Goal: Task Accomplishment & Management: Complete application form

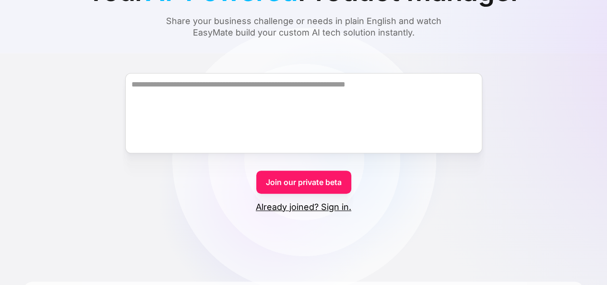
scroll to position [122, 0]
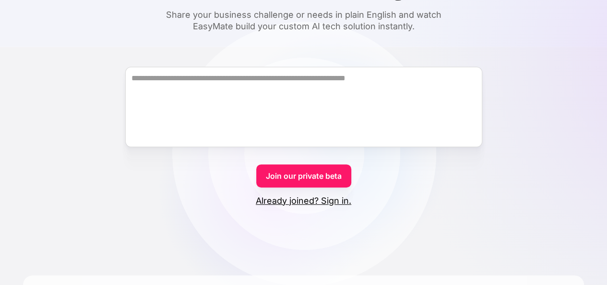
click at [333, 199] on link "Already joined? Sign in." at bounding box center [303, 201] width 95 height 12
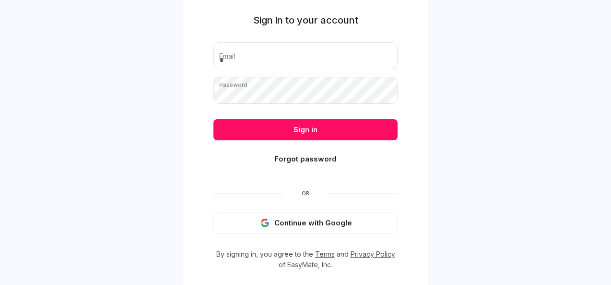
scroll to position [36, 0]
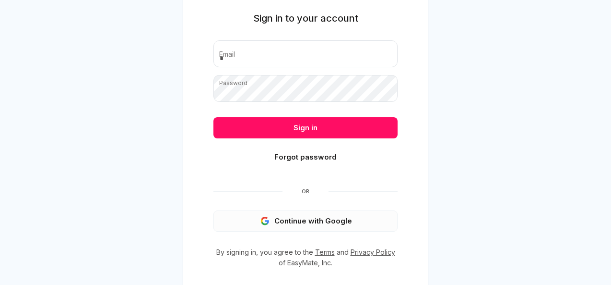
click at [323, 217] on button "Continue with Google" at bounding box center [306, 220] width 184 height 21
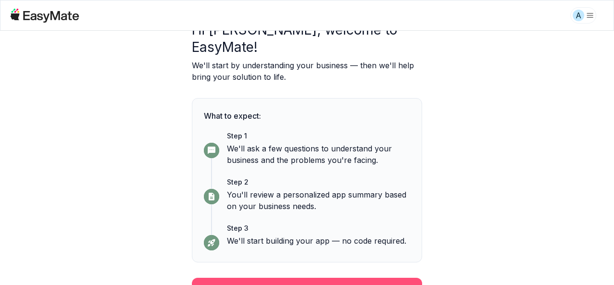
click at [339, 277] on button "Continue" at bounding box center [307, 289] width 230 height 25
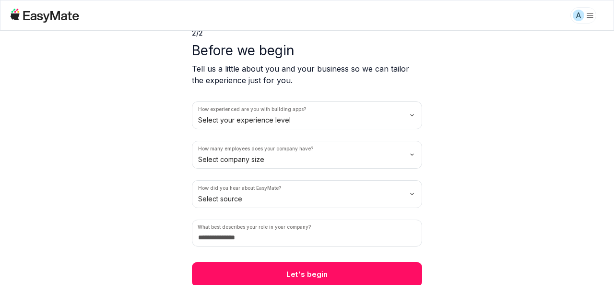
scroll to position [45, 0]
click at [330, 231] on input at bounding box center [307, 232] width 230 height 27
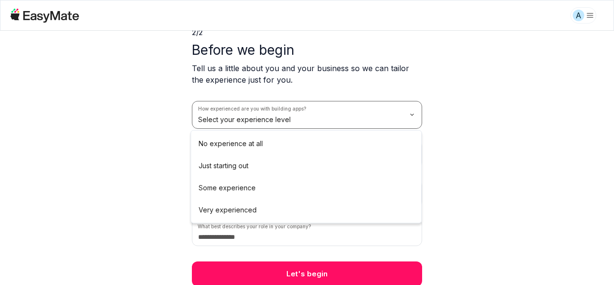
click at [352, 119] on html "A 2 / 2 Before we begin Tell us a little about you and your business so we can …" at bounding box center [307, 142] width 614 height 285
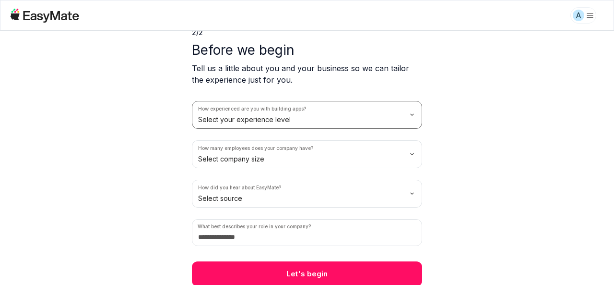
click at [376, 278] on html "A 2 / 2 Before we begin Tell us a little about you and your business so we can …" at bounding box center [307, 142] width 614 height 285
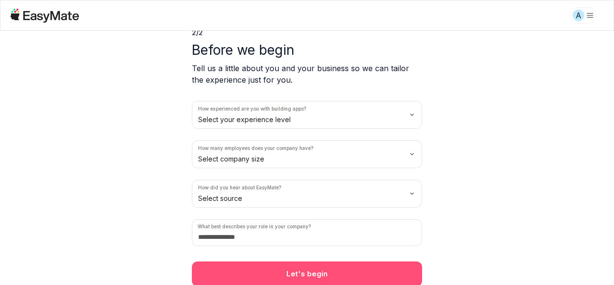
click at [370, 269] on button "Let's begin" at bounding box center [307, 273] width 230 height 25
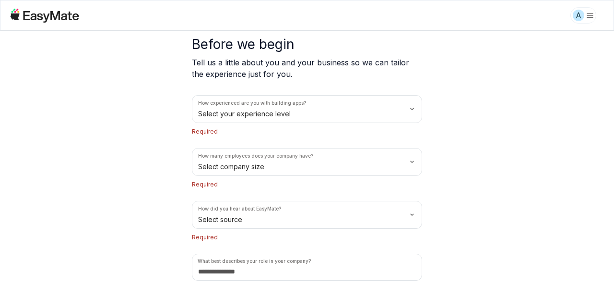
scroll to position [48, 0]
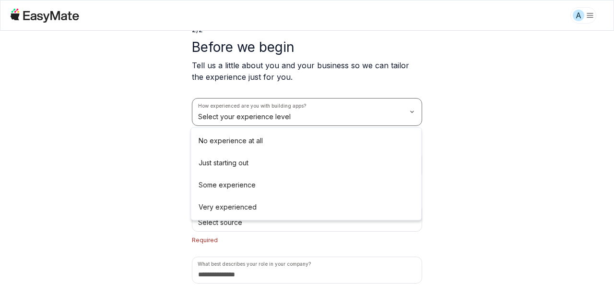
click at [382, 118] on html "A 2 / 2 Before we begin Tell us a little about you and your business so we can …" at bounding box center [307, 142] width 614 height 285
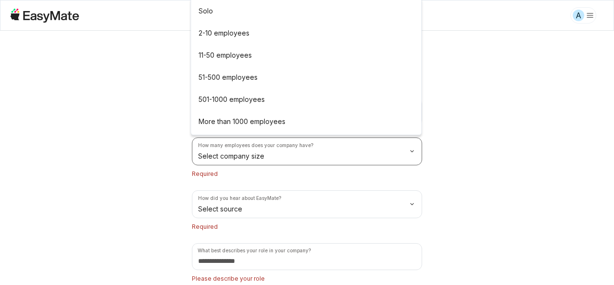
click at [323, 159] on html "A 2 / 2 Before we begin Tell us a little about you and your business so we can …" at bounding box center [307, 142] width 614 height 285
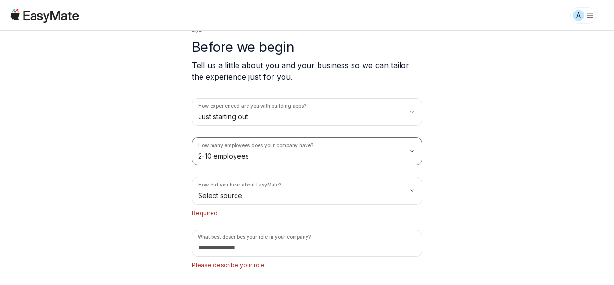
scroll to position [72, 0]
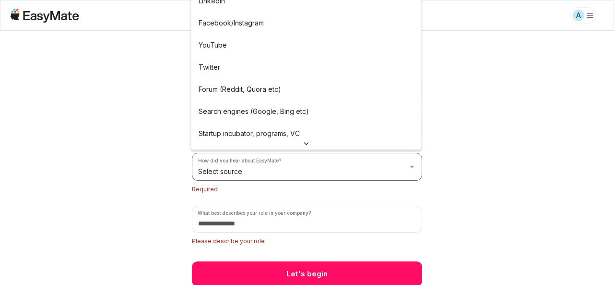
click at [289, 163] on html "A 2 / 2 Before we begin Tell us a little about you and your business so we can …" at bounding box center [307, 142] width 614 height 285
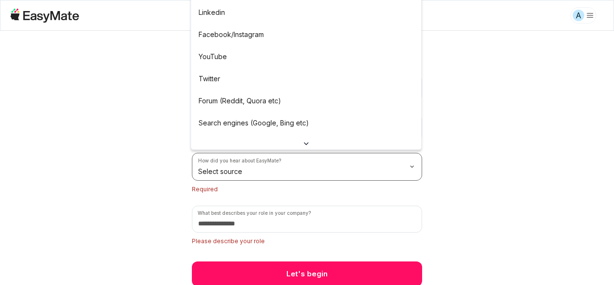
scroll to position [74, 0]
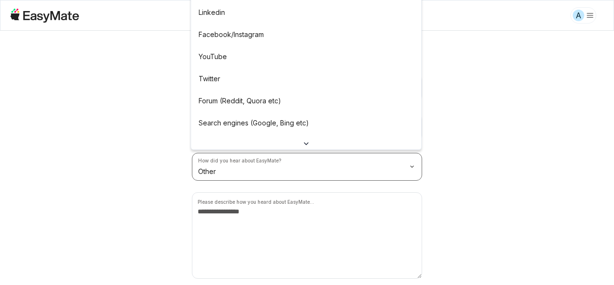
click at [258, 168] on html "A 2 / 2 Before we begin Tell us a little about you and your business so we can …" at bounding box center [307, 142] width 614 height 285
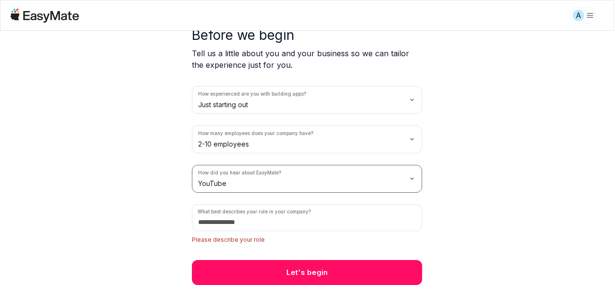
scroll to position [59, 0]
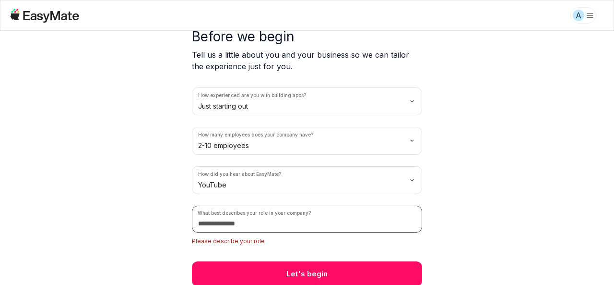
click at [260, 224] on input at bounding box center [307, 218] width 230 height 27
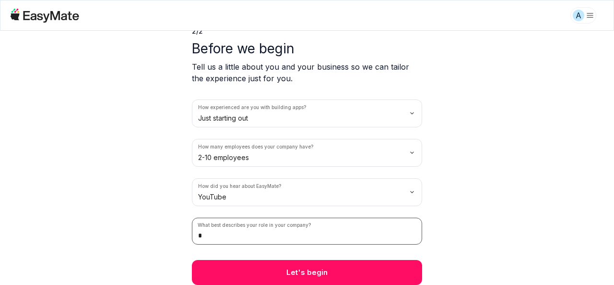
scroll to position [45, 0]
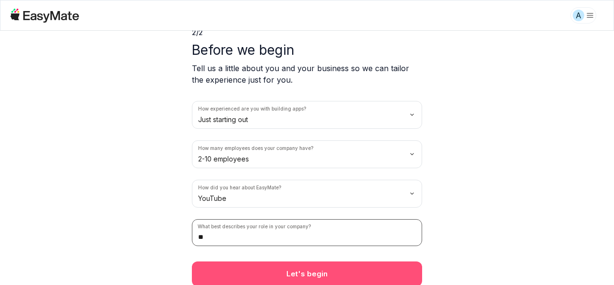
type input "**"
click at [346, 269] on button "Let's begin" at bounding box center [307, 273] width 230 height 25
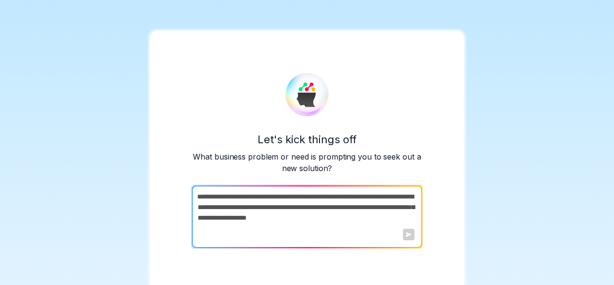
scroll to position [5, 0]
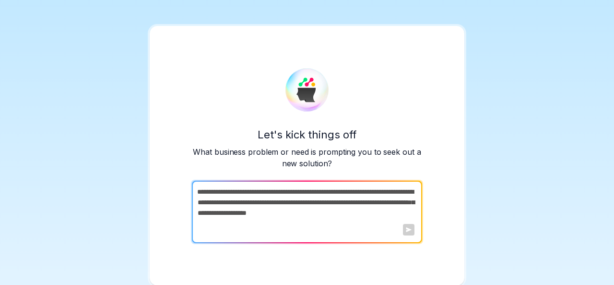
click at [378, 231] on textarea at bounding box center [306, 211] width 228 height 62
drag, startPoint x: 394, startPoint y: 210, endPoint x: 373, endPoint y: 203, distance: 22.5
click at [373, 203] on textarea at bounding box center [306, 211] width 228 height 62
click at [410, 231] on div at bounding box center [409, 230] width 12 height 12
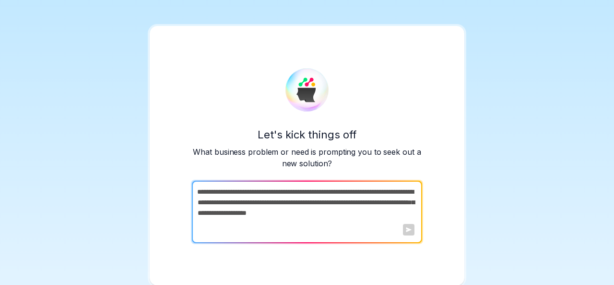
click at [379, 224] on textarea at bounding box center [306, 211] width 228 height 62
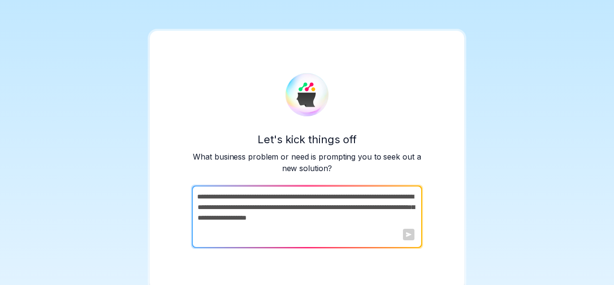
drag, startPoint x: 449, startPoint y: 190, endPoint x: 440, endPoint y: 193, distance: 10.3
click at [440, 193] on div "Let's kick things off What business problem or need is prompting you to seek ou…" at bounding box center [307, 160] width 315 height 259
drag, startPoint x: 401, startPoint y: 243, endPoint x: 360, endPoint y: 225, distance: 44.7
click at [360, 225] on textarea at bounding box center [306, 216] width 228 height 62
click at [343, 207] on textarea at bounding box center [306, 216] width 228 height 62
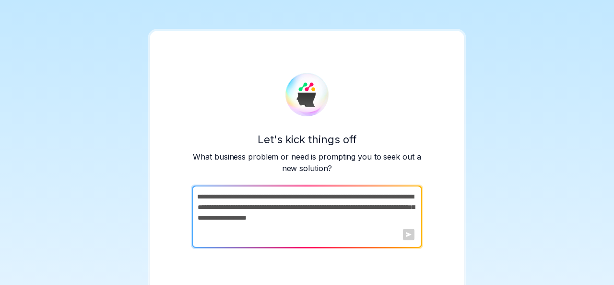
paste textarea "**********"
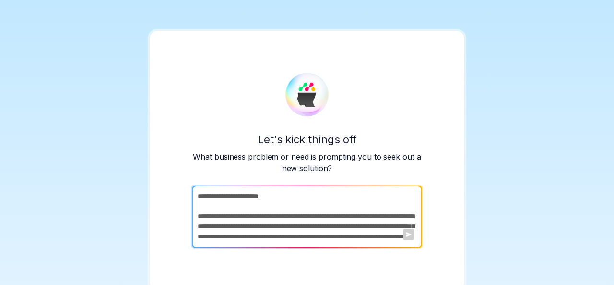
scroll to position [870, 0]
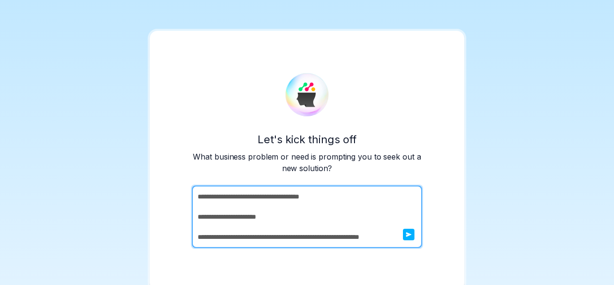
type textarea "**********"
click at [409, 237] on icon "submit" at bounding box center [409, 234] width 6 height 6
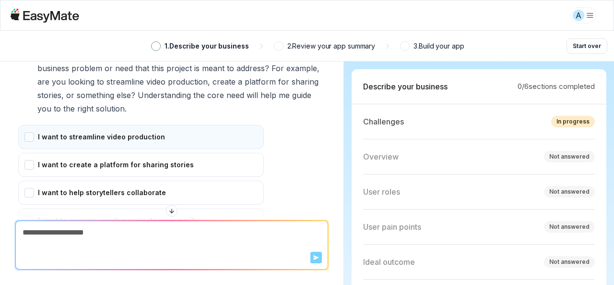
scroll to position [598, 0]
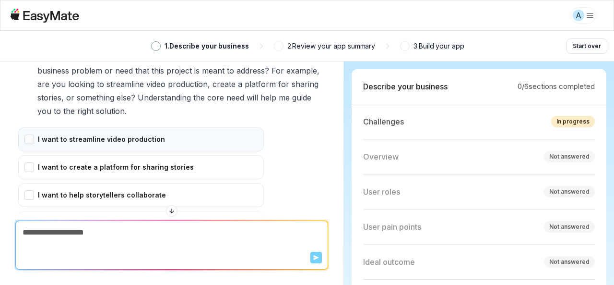
click at [206, 127] on div "I want to streamline video production" at bounding box center [141, 139] width 246 height 24
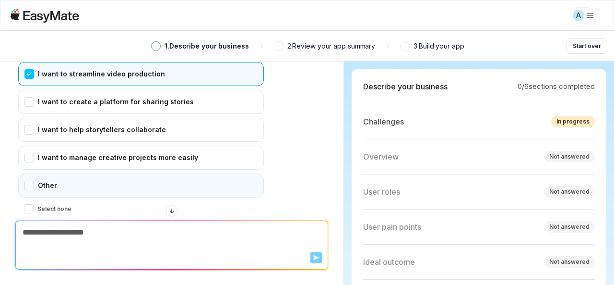
scroll to position [698, 0]
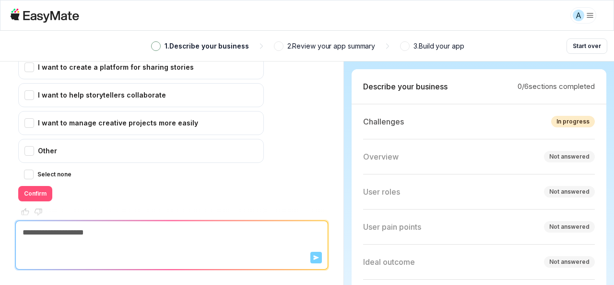
click at [34, 186] on button "Confirm" at bounding box center [35, 193] width 34 height 15
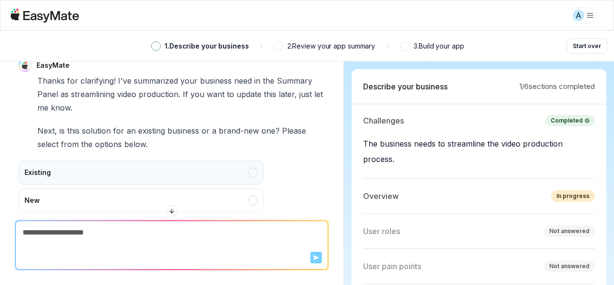
scroll to position [859, 0]
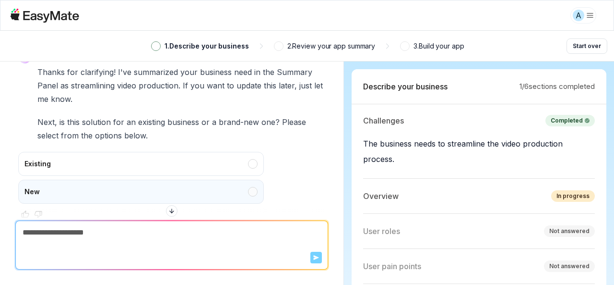
click at [136, 186] on div "New" at bounding box center [141, 191] width 246 height 24
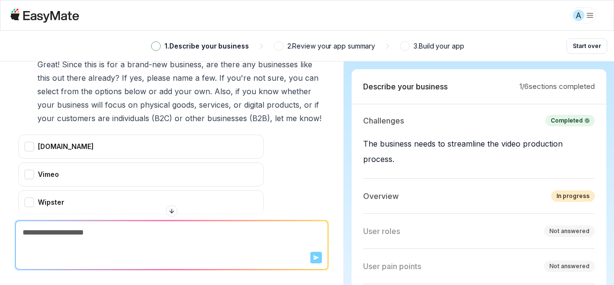
scroll to position [1130, 0]
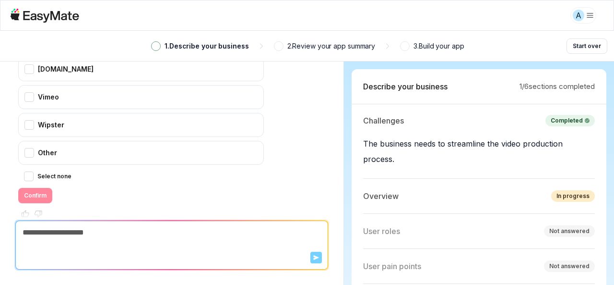
click at [45, 170] on label "Select none" at bounding box center [54, 176] width 34 height 12
click at [34, 171] on button "Select none" at bounding box center [29, 176] width 10 height 10
click at [42, 188] on button "Confirm" at bounding box center [35, 195] width 34 height 15
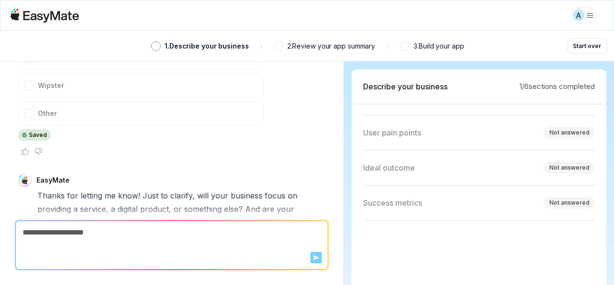
scroll to position [1218, 0]
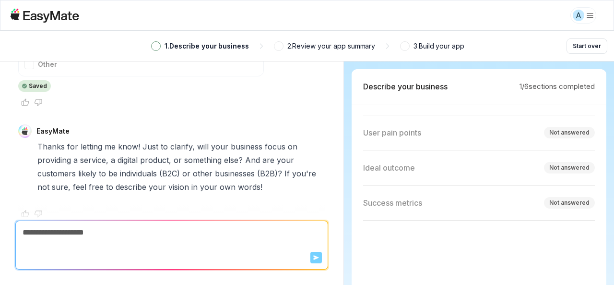
click at [253, 230] on textarea at bounding box center [172, 232] width 312 height 23
type textarea "*"
type textarea "**"
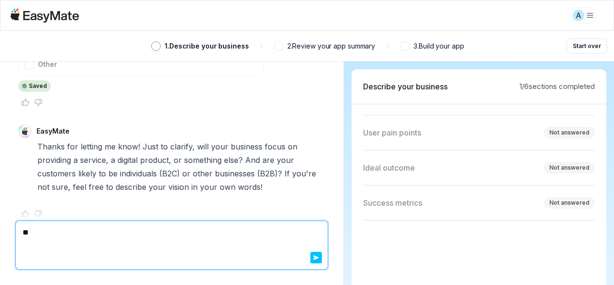
type textarea "*"
type textarea "***"
type textarea "*"
type textarea "****"
type textarea "*"
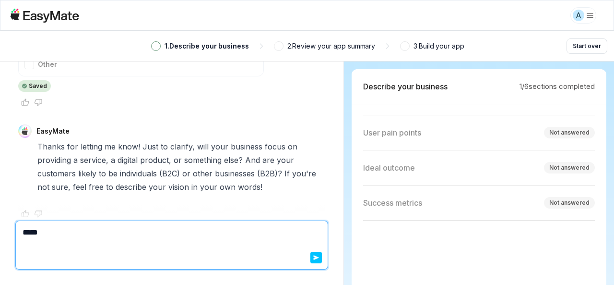
type textarea "******"
type textarea "*"
type textarea "*******"
type textarea "*"
type textarea "********"
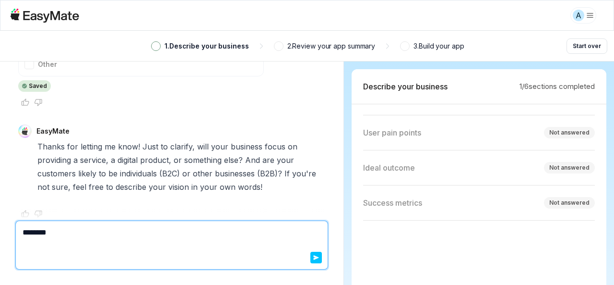
type textarea "*"
type textarea "*******"
type textarea "*"
type textarea "*********"
type textarea "*"
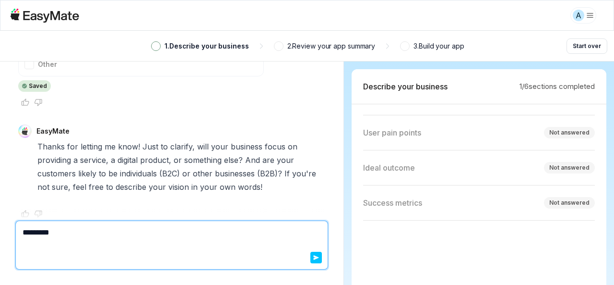
type textarea "**********"
type textarea "*"
type textarea "**********"
type textarea "*"
type textarea "**********"
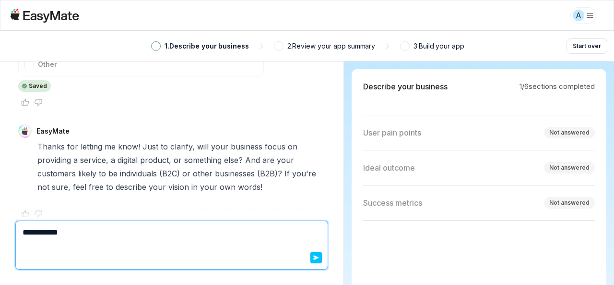
type textarea "*"
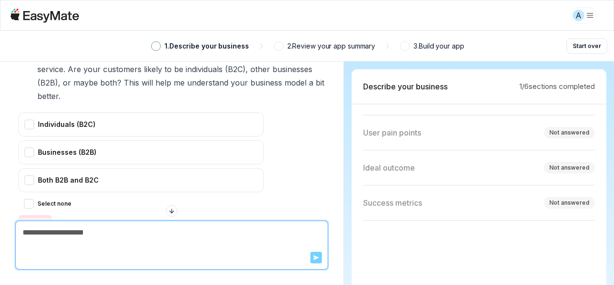
scroll to position [1460, 0]
click at [67, 198] on label "Select none" at bounding box center [54, 204] width 34 height 12
click at [34, 199] on button "Select none" at bounding box center [29, 204] width 10 height 10
click at [118, 236] on textarea at bounding box center [172, 232] width 312 height 23
type textarea "*"
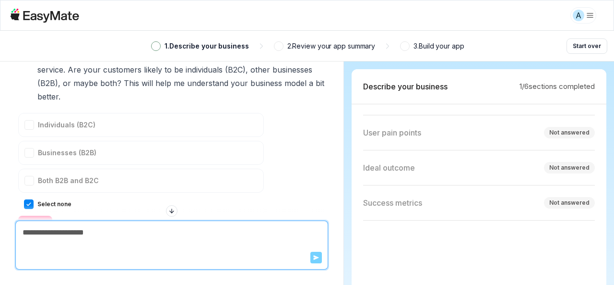
type textarea "*"
type textarea "**"
type textarea "*"
type textarea "***"
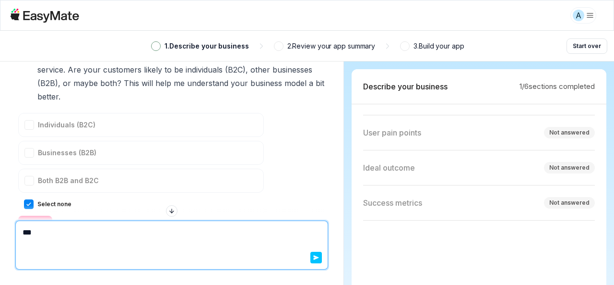
type textarea "*"
type textarea "***"
type textarea "*"
type textarea "*****"
type textarea "*"
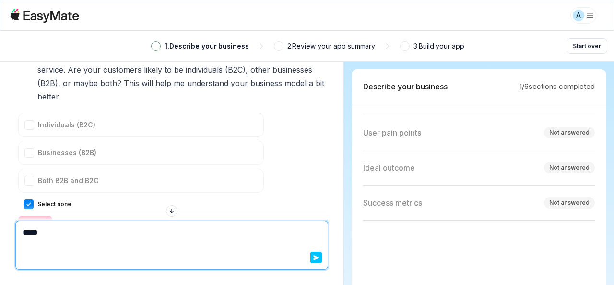
type textarea "******"
type textarea "*"
type textarea "*******"
type textarea "*"
type textarea "********"
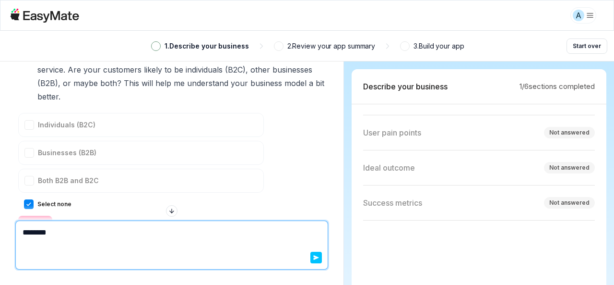
type textarea "*"
type textarea "*********"
type textarea "*"
type textarea "**********"
type textarea "*"
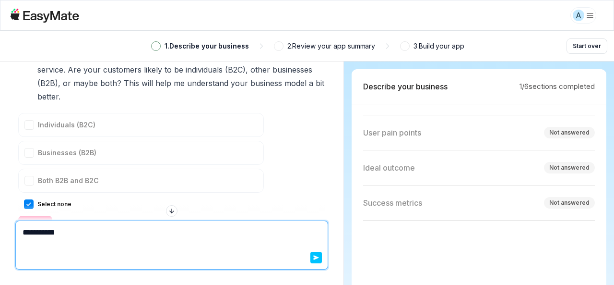
type textarea "**********"
type textarea "*"
type textarea "**********"
type textarea "*"
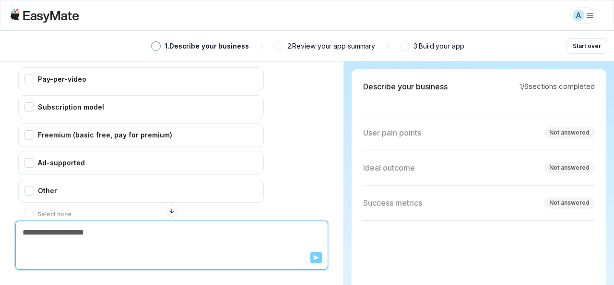
scroll to position [1775, 0]
click at [179, 123] on div "Freemium (basic free, pay for premium)" at bounding box center [141, 135] width 246 height 24
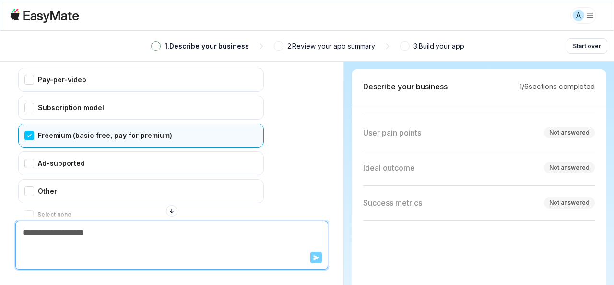
click at [193, 256] on form "Send" at bounding box center [172, 245] width 312 height 48
click at [36, 226] on button "Confirm" at bounding box center [35, 233] width 34 height 15
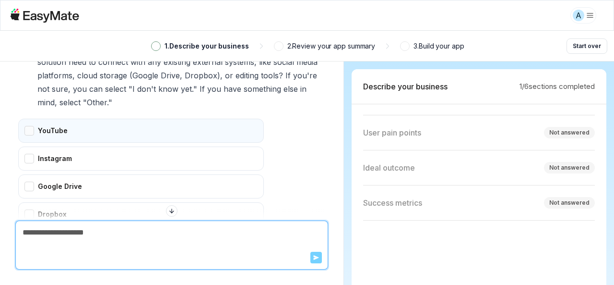
scroll to position [2015, 0]
click at [110, 117] on div "YouTube" at bounding box center [141, 129] width 246 height 24
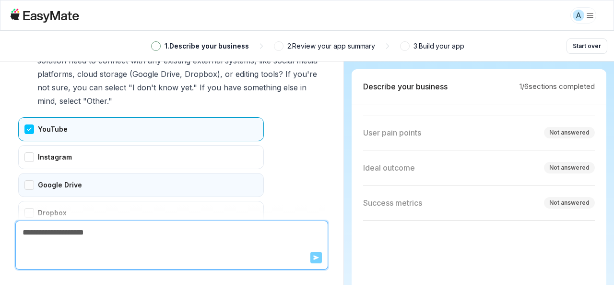
scroll to position [2112, 0]
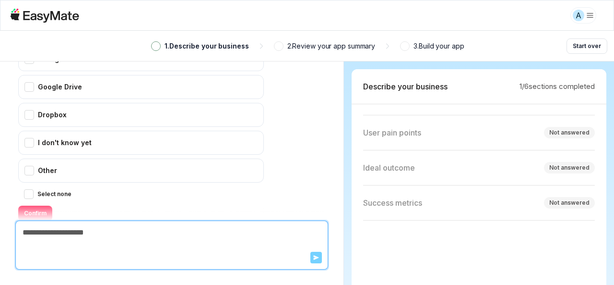
click at [36, 205] on button "Confirm" at bounding box center [35, 212] width 34 height 15
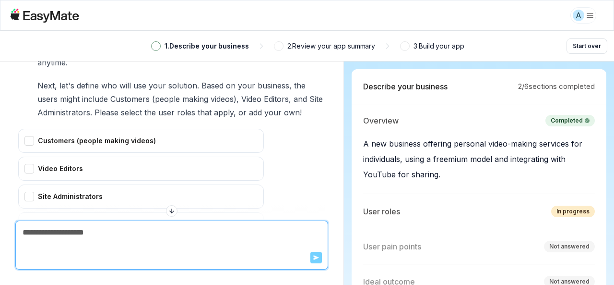
scroll to position [2341, 0]
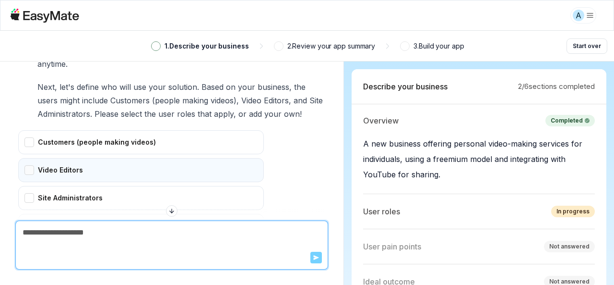
click at [89, 158] on div "Video Editors" at bounding box center [141, 170] width 246 height 24
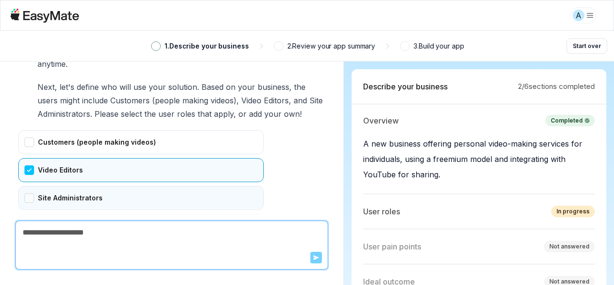
scroll to position [2382, 0]
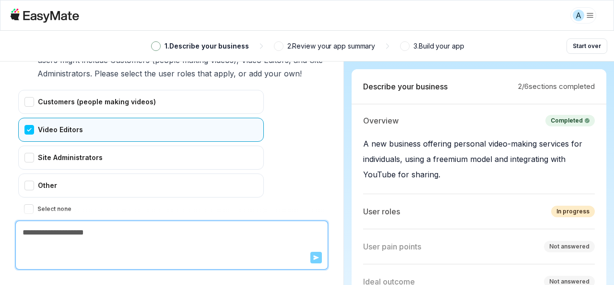
click at [27, 220] on button "Confirm" at bounding box center [35, 227] width 34 height 15
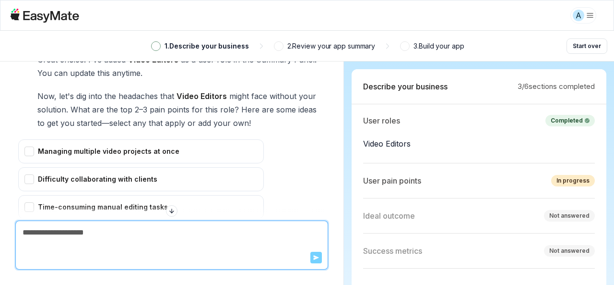
scroll to position [2587, 0]
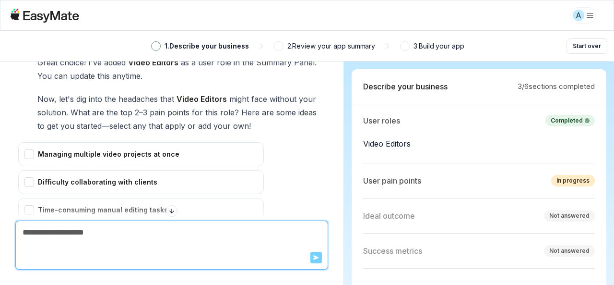
click at [169, 142] on div "Managing multiple video projects at once Difficulty collaborating with clients …" at bounding box center [141, 229] width 246 height 174
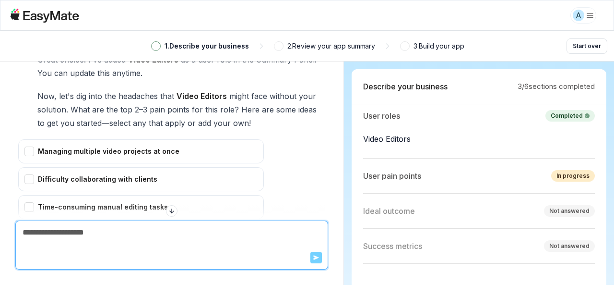
scroll to position [2587, 0]
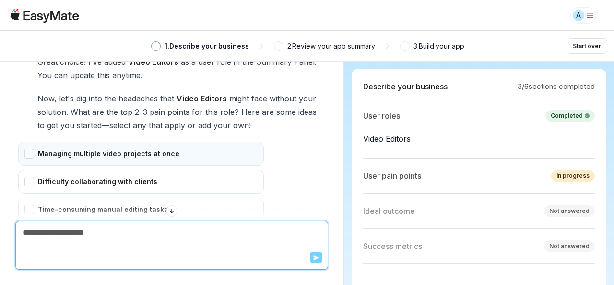
click at [156, 142] on div "Managing multiple video projects at once" at bounding box center [141, 154] width 246 height 24
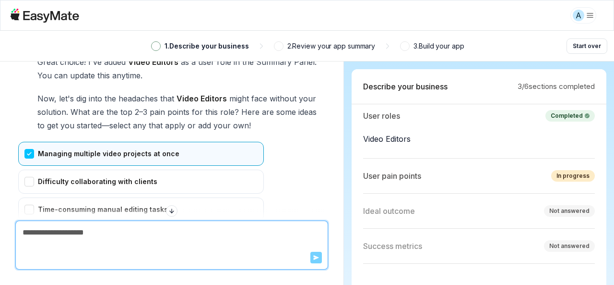
scroll to position [2665, 0]
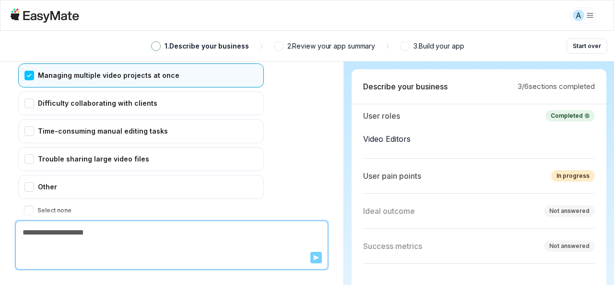
click at [36, 222] on button "Confirm" at bounding box center [35, 229] width 34 height 15
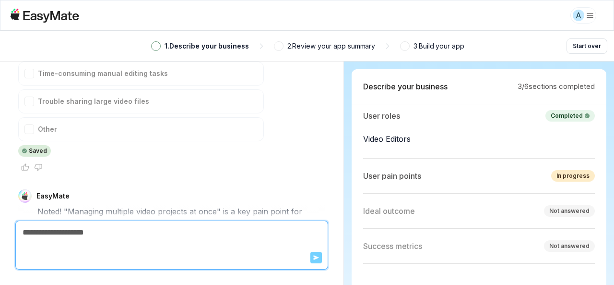
scroll to position [2791, 0]
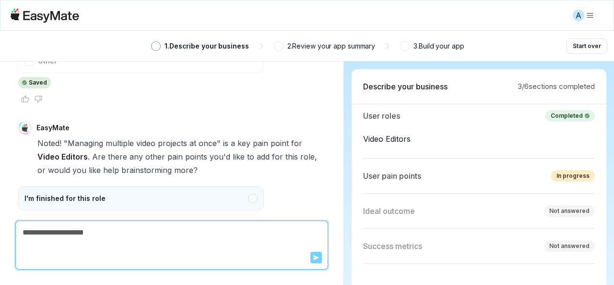
click at [116, 186] on div "I'm finished for this role" at bounding box center [141, 198] width 246 height 24
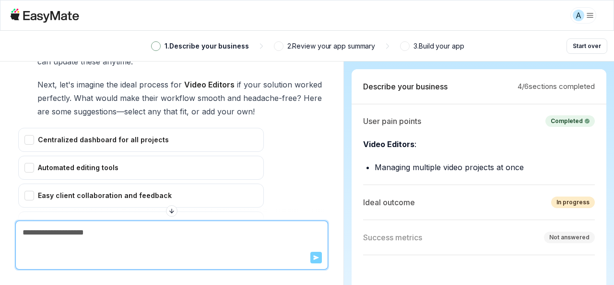
scroll to position [3036, 0]
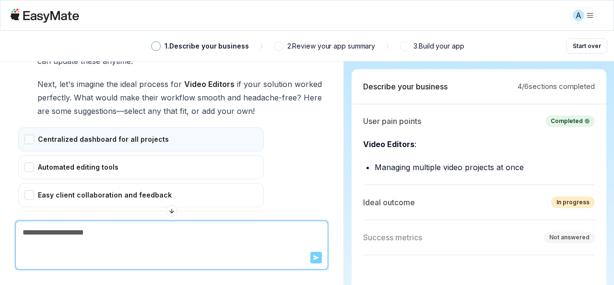
click at [97, 127] on div "Centralized dashboard for all projects" at bounding box center [141, 139] width 246 height 24
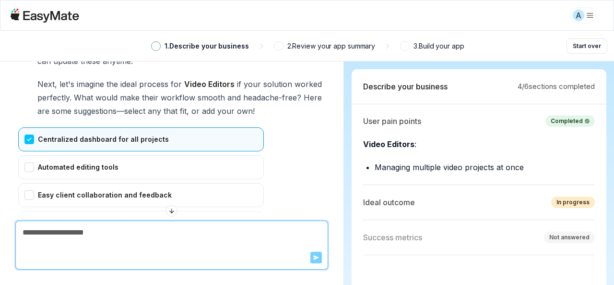
scroll to position [3098, 0]
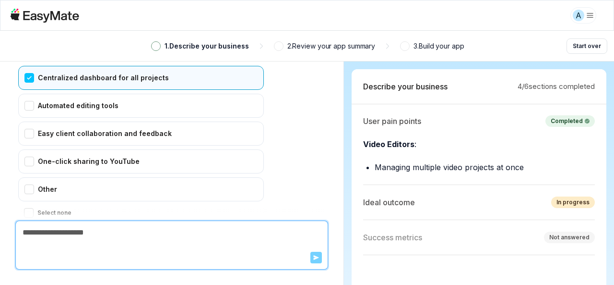
click at [41, 224] on button "Confirm" at bounding box center [35, 231] width 34 height 15
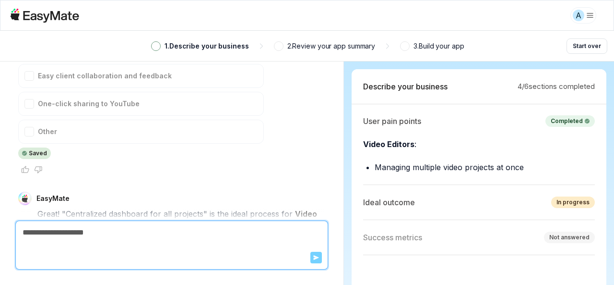
scroll to position [3224, 0]
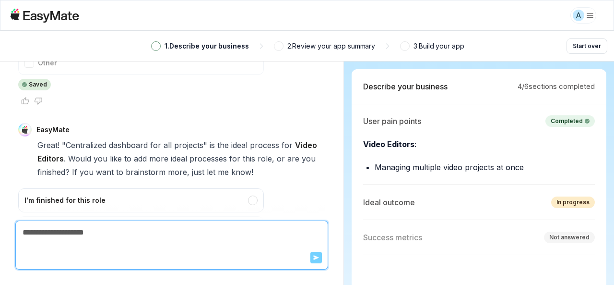
click at [104, 188] on div "I'm finished for this role" at bounding box center [141, 200] width 246 height 24
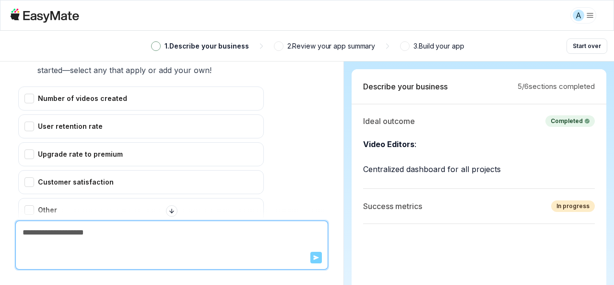
scroll to position [3511, 0]
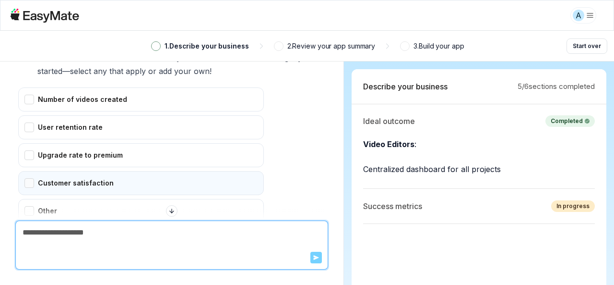
click at [115, 171] on div "Customer satisfaction" at bounding box center [141, 183] width 246 height 24
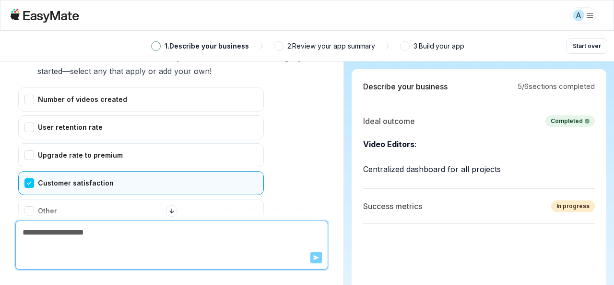
click at [42, 246] on button "Confirm" at bounding box center [35, 253] width 34 height 15
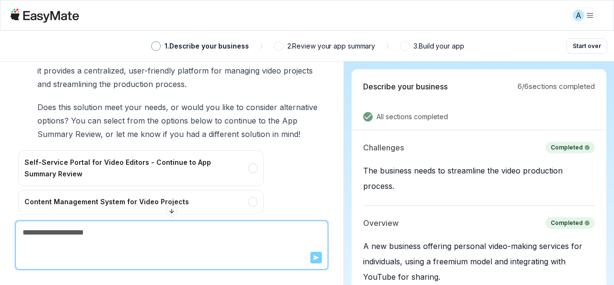
scroll to position [3802, 0]
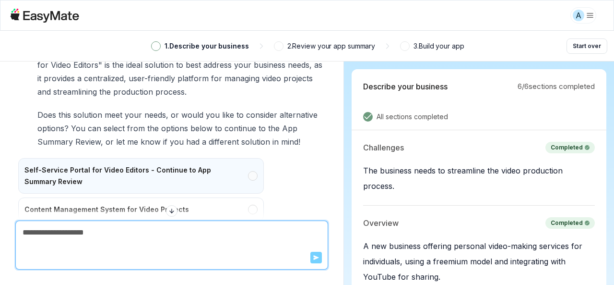
click at [108, 158] on div "Self-Service Portal for Video Editors - Continue to App Summary Review" at bounding box center [141, 176] width 246 height 36
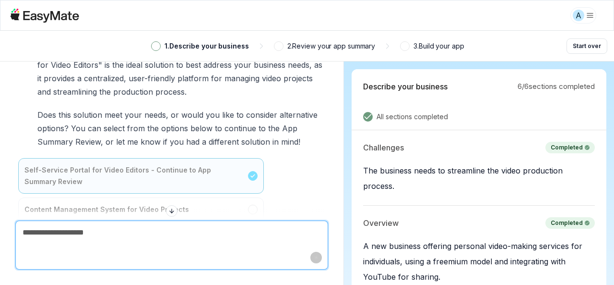
type textarea "*"
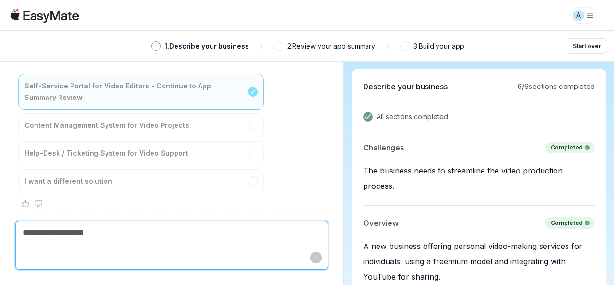
scroll to position [3890, 0]
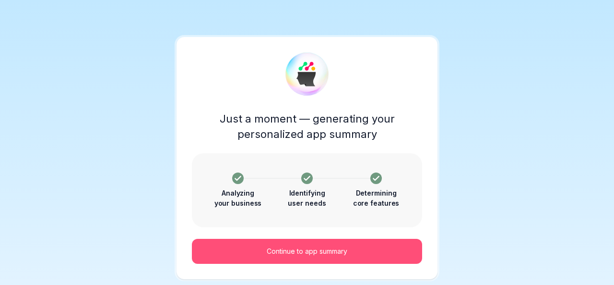
click at [257, 249] on button "Continue to app summary" at bounding box center [307, 250] width 230 height 25
